Goal: Find specific page/section: Find specific page/section

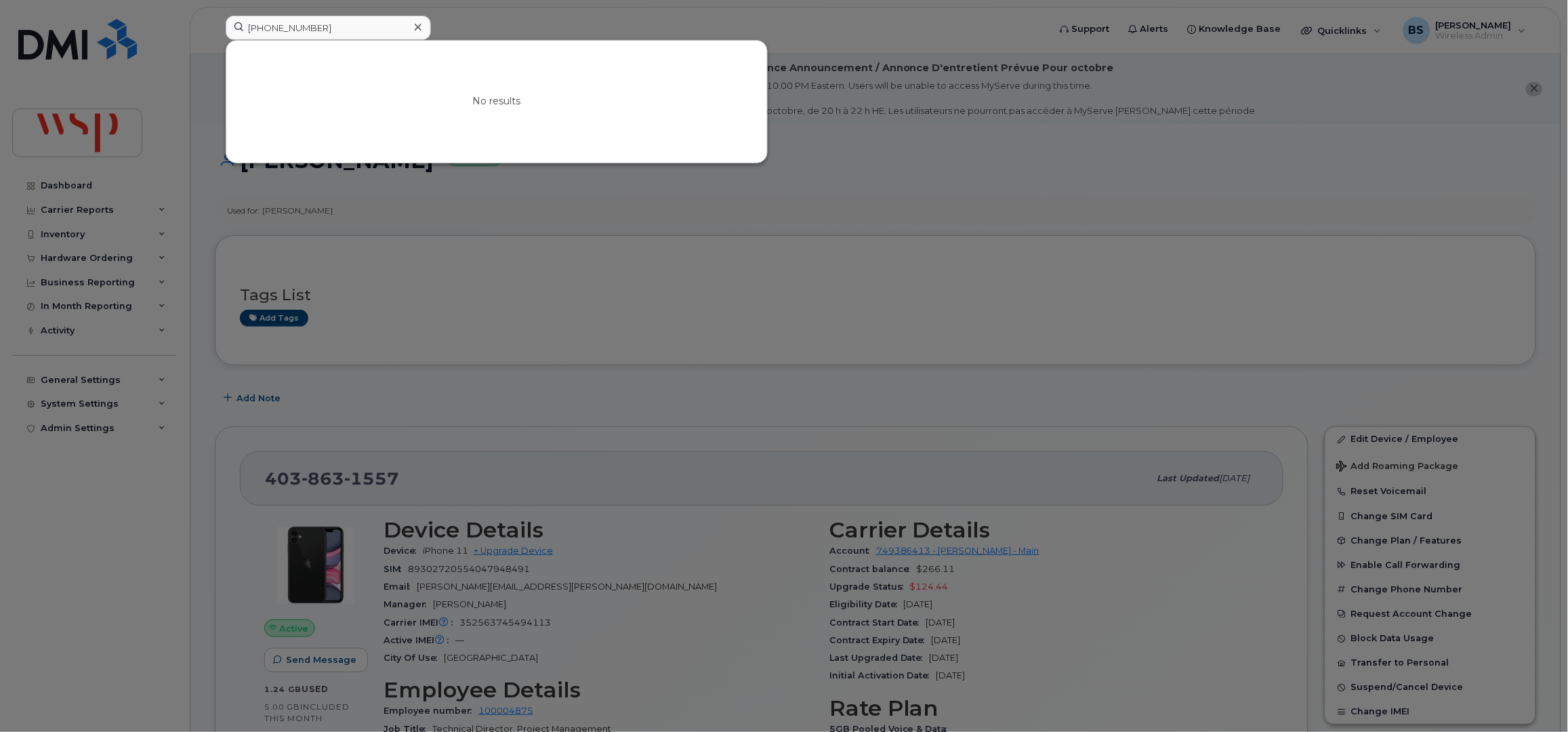
type input "[PHONE_NUMBER]"
click at [80, 123] on div at bounding box center [784, 366] width 1568 height 732
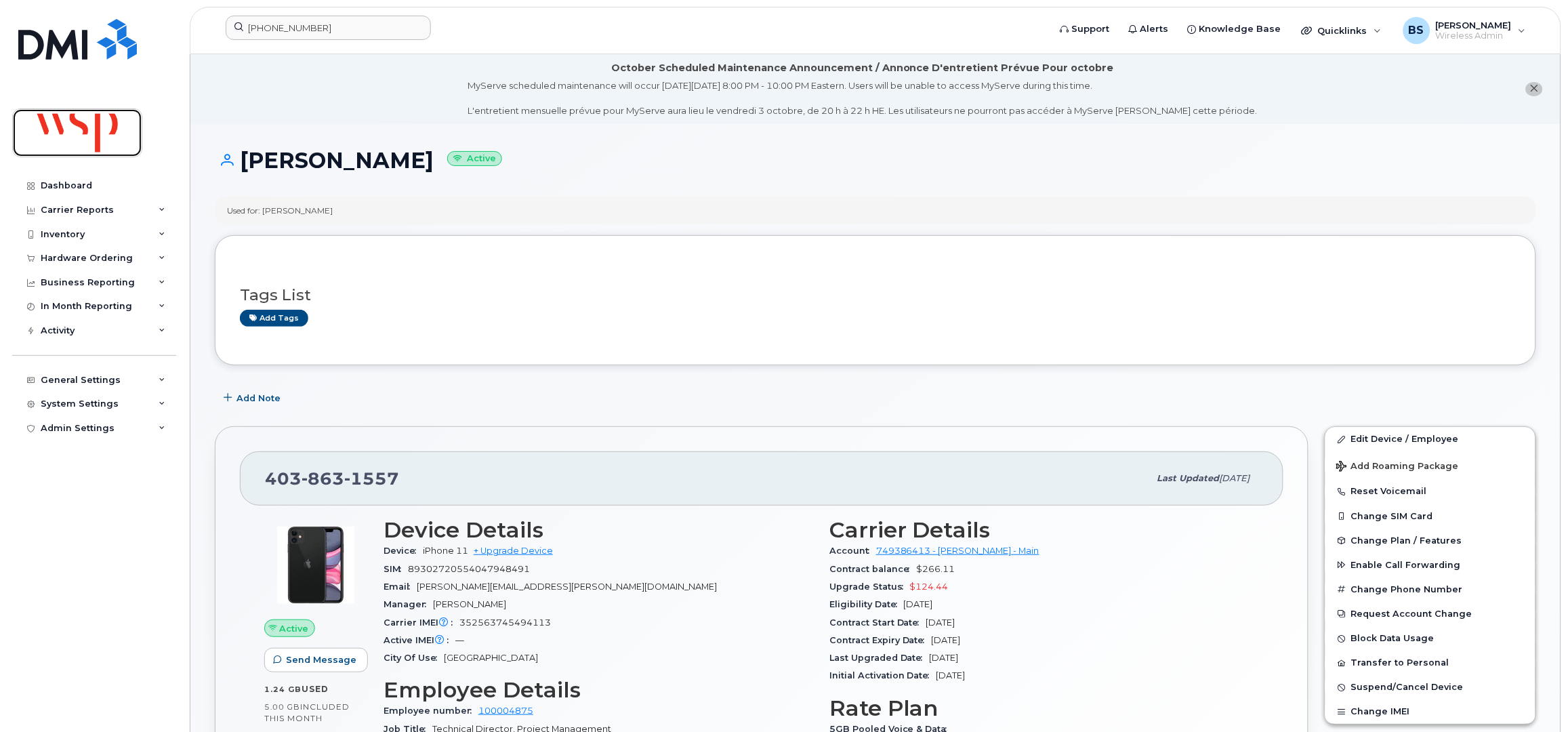
click at [81, 120] on img at bounding box center [77, 132] width 104 height 39
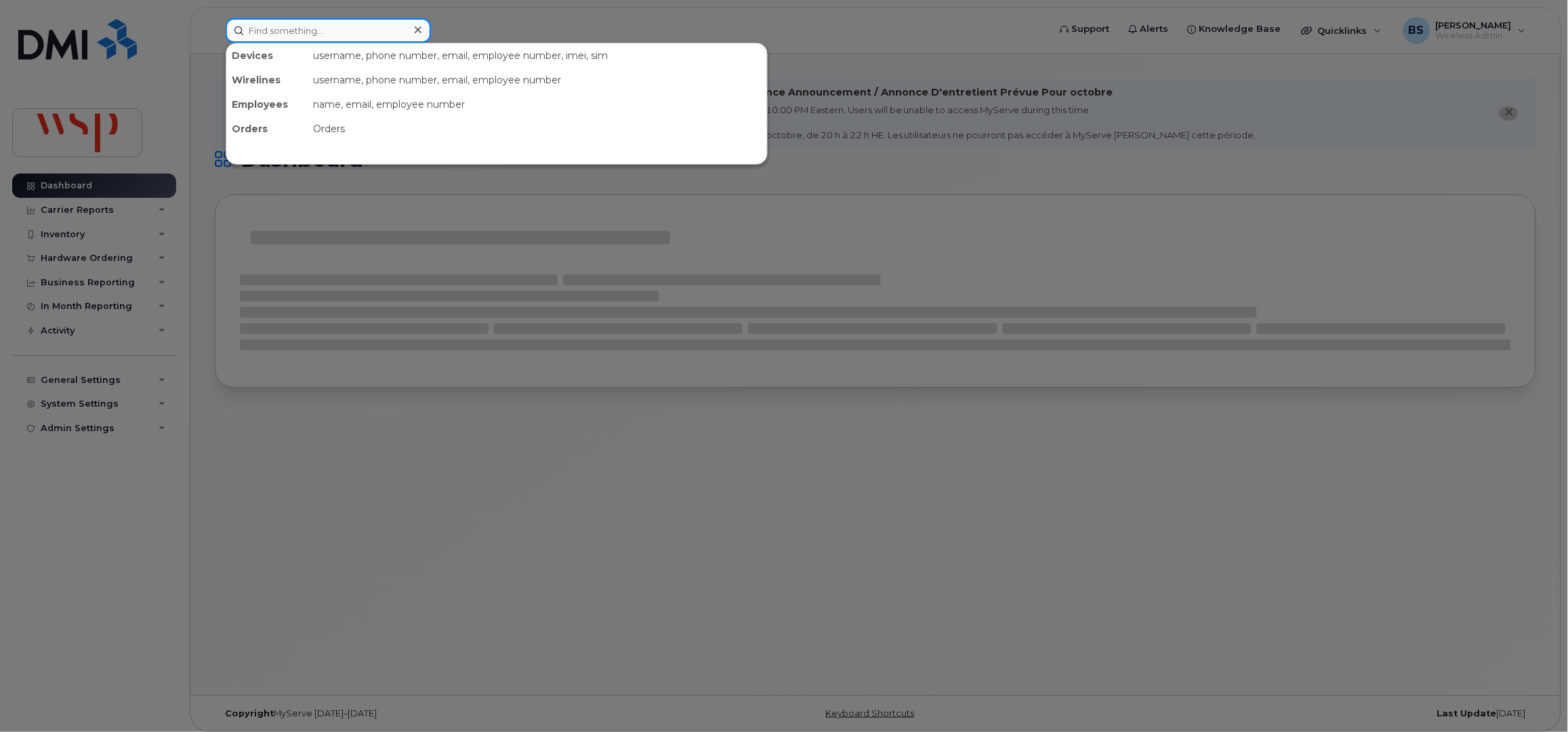
click at [314, 35] on input at bounding box center [328, 30] width 205 height 24
paste input "[PERSON_NAME]"
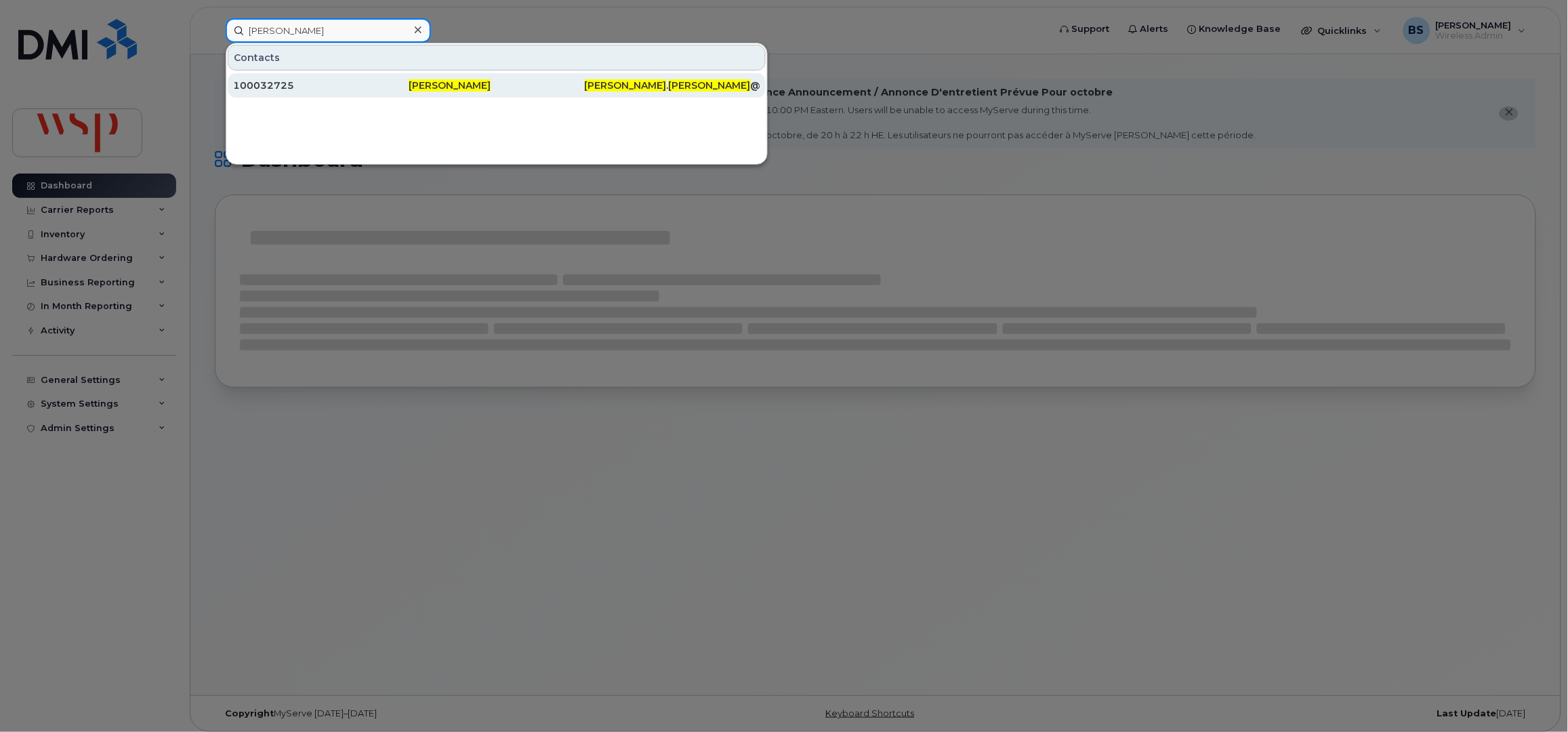
type input "[PERSON_NAME]"
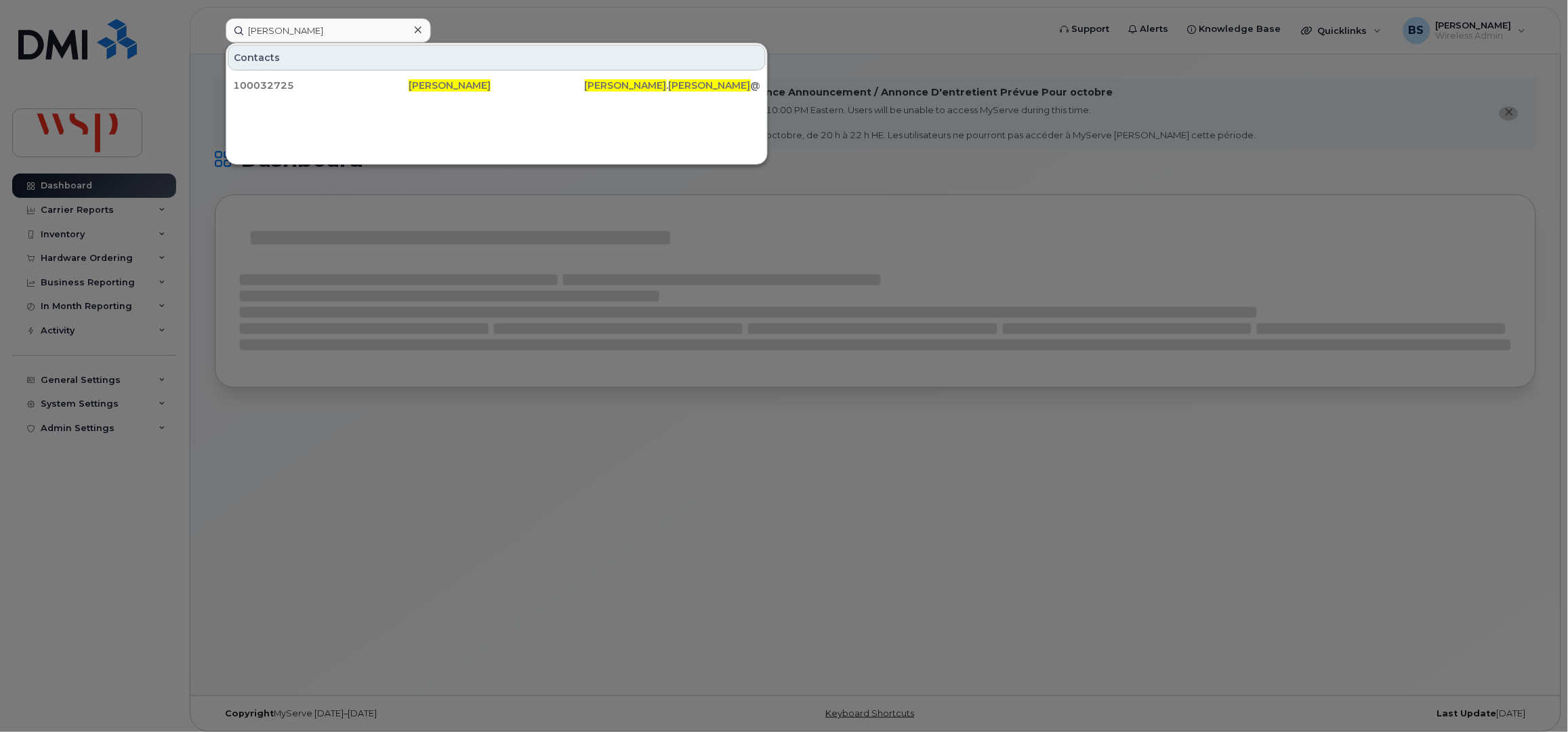
drag, startPoint x: 262, startPoint y: 83, endPoint x: 371, endPoint y: 166, distance: 137.0
click at [262, 83] on div "100032725" at bounding box center [320, 86] width 175 height 13
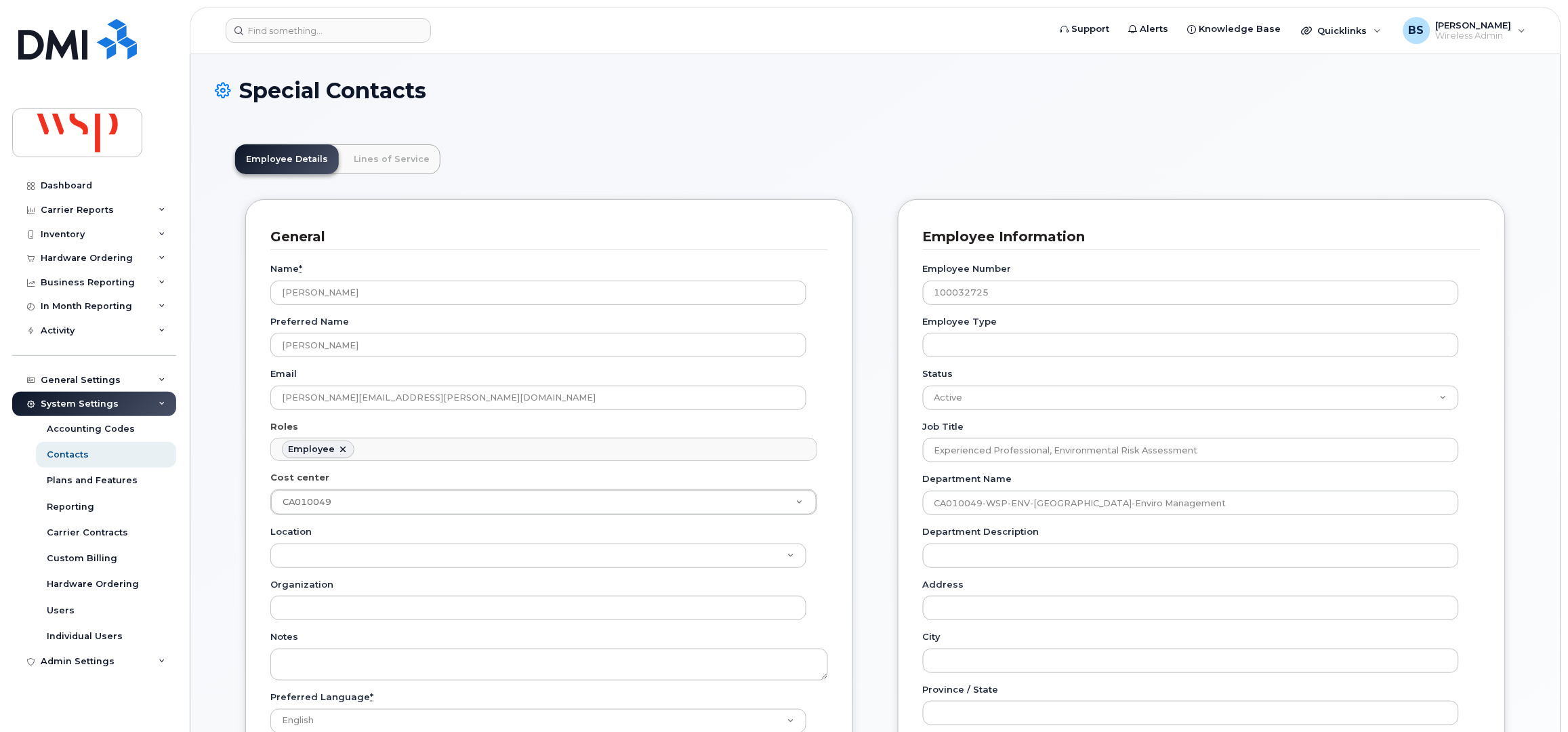
scroll to position [41, 0]
